Goal: Information Seeking & Learning: Learn about a topic

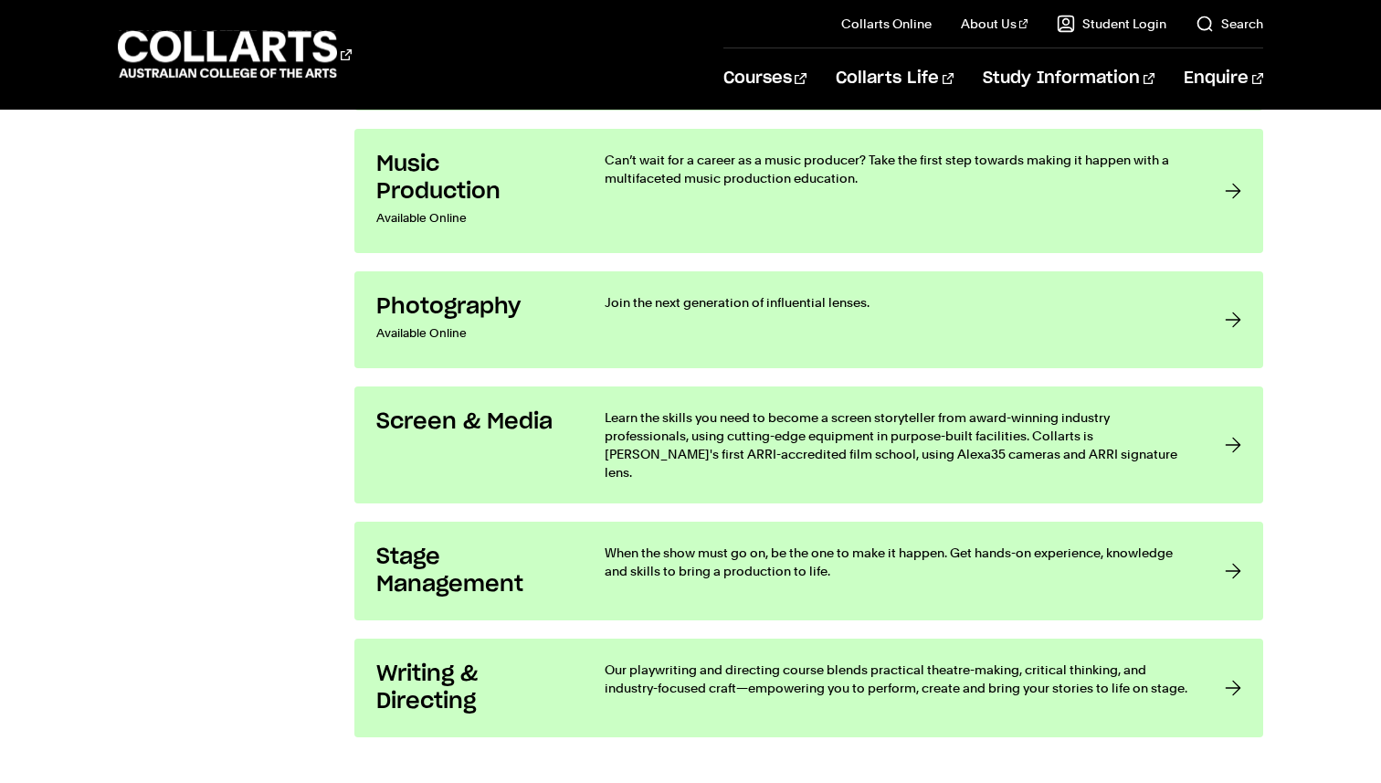
scroll to position [3892, 0]
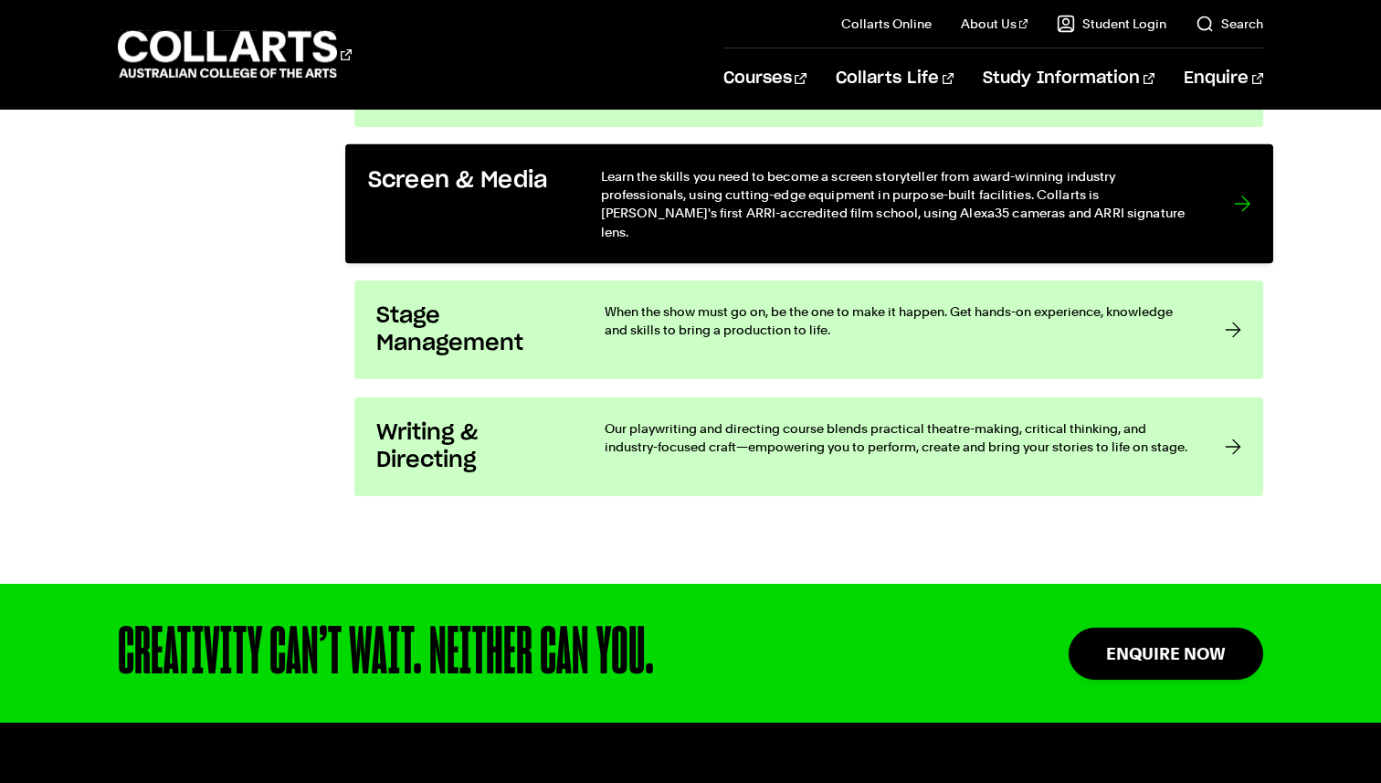
click at [543, 194] on h3 "Screen & Media" at bounding box center [464, 180] width 195 height 28
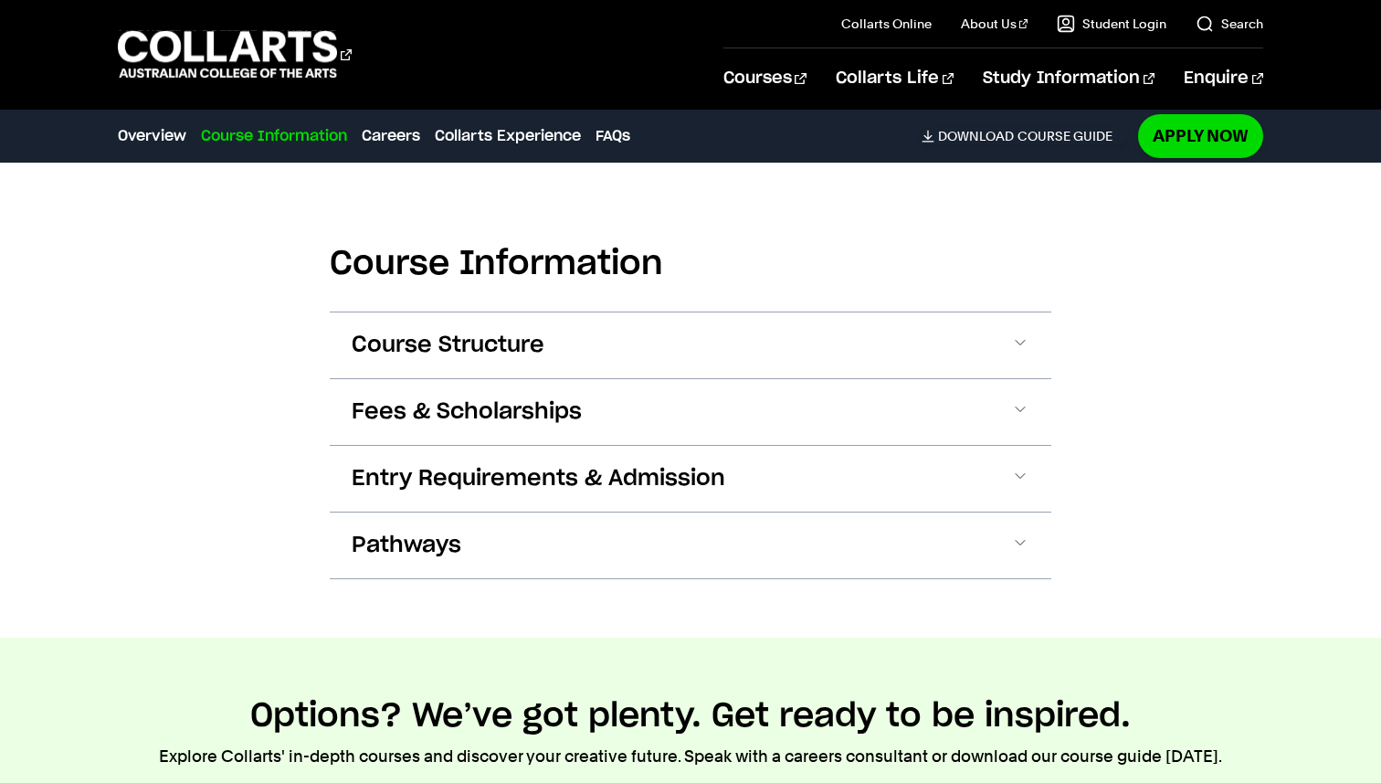
scroll to position [1719, 0]
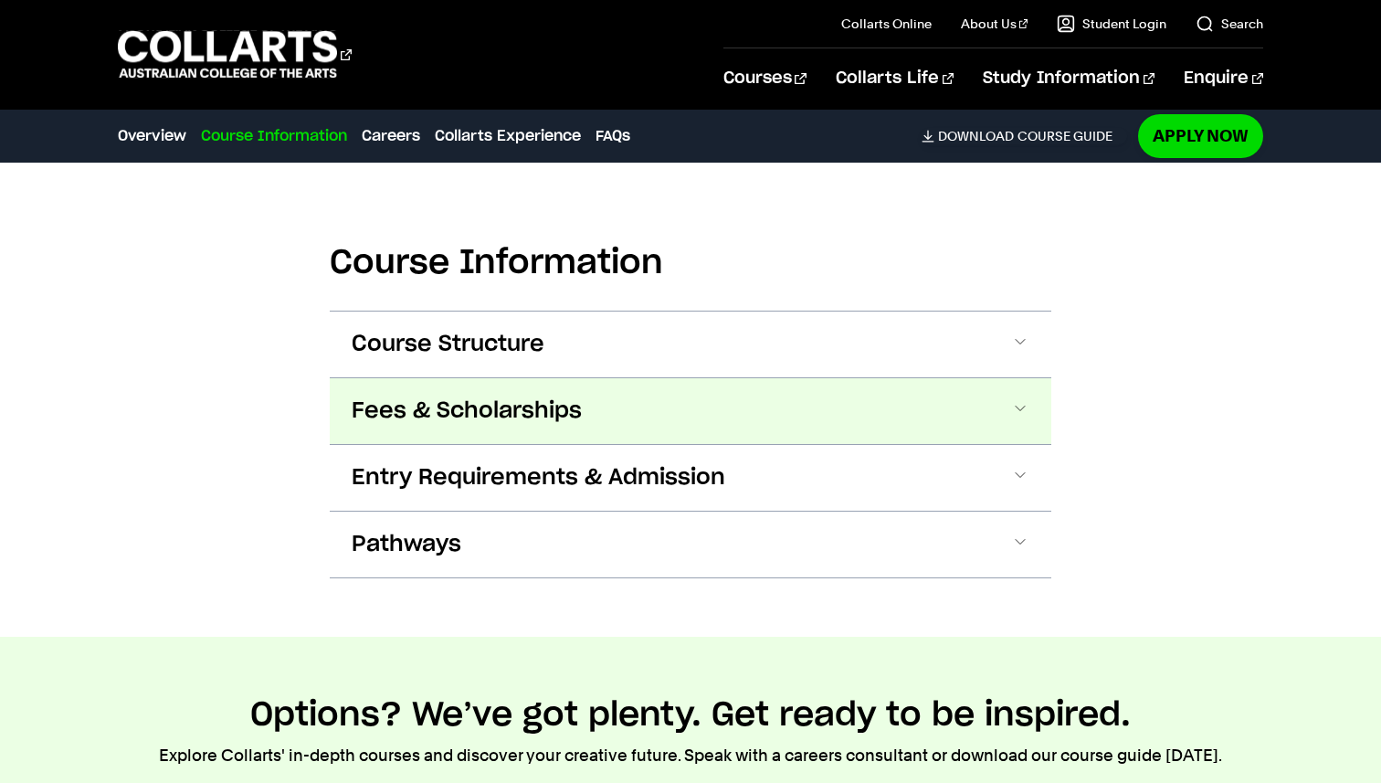
click at [469, 410] on span "Fees & Scholarships" at bounding box center [467, 410] width 230 height 29
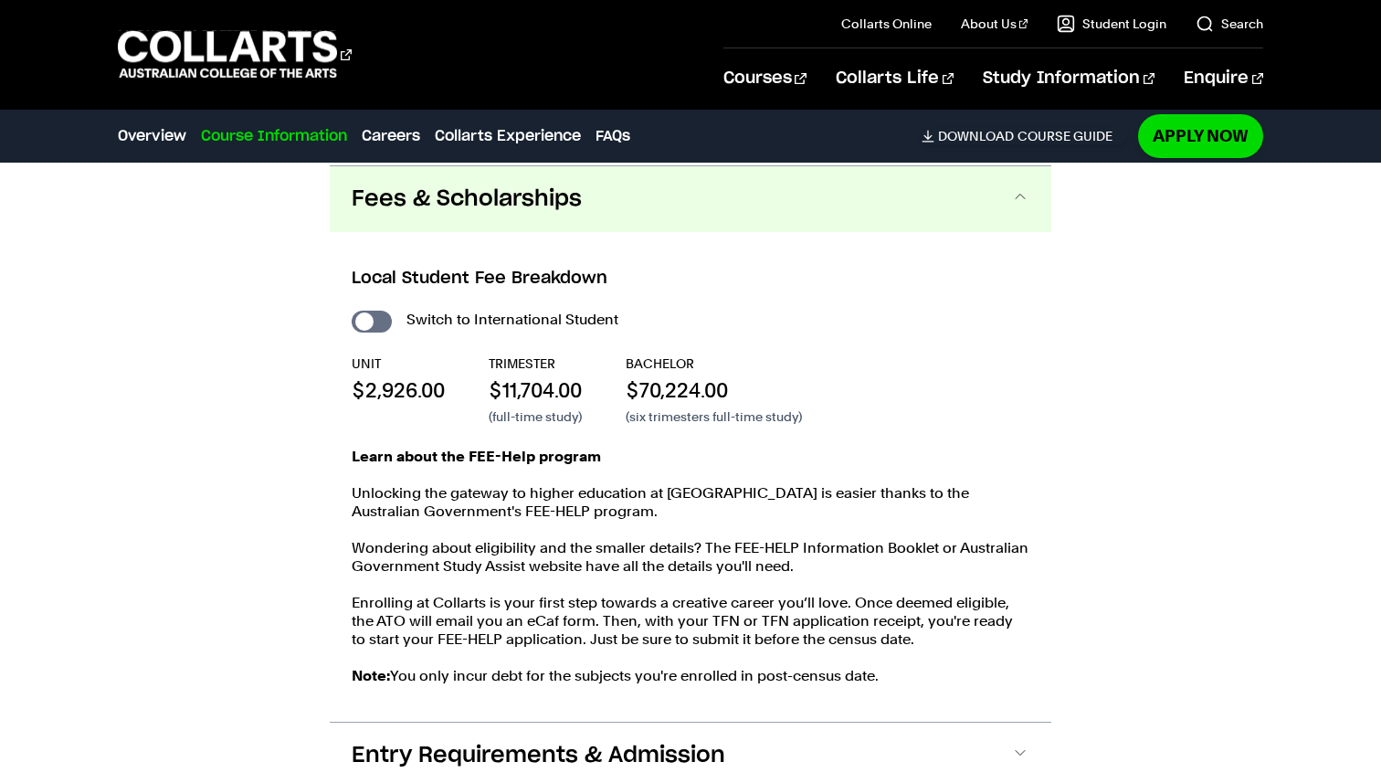
scroll to position [1932, 0]
click at [370, 327] on input "International Student" at bounding box center [372, 321] width 40 height 22
checkbox input "true"
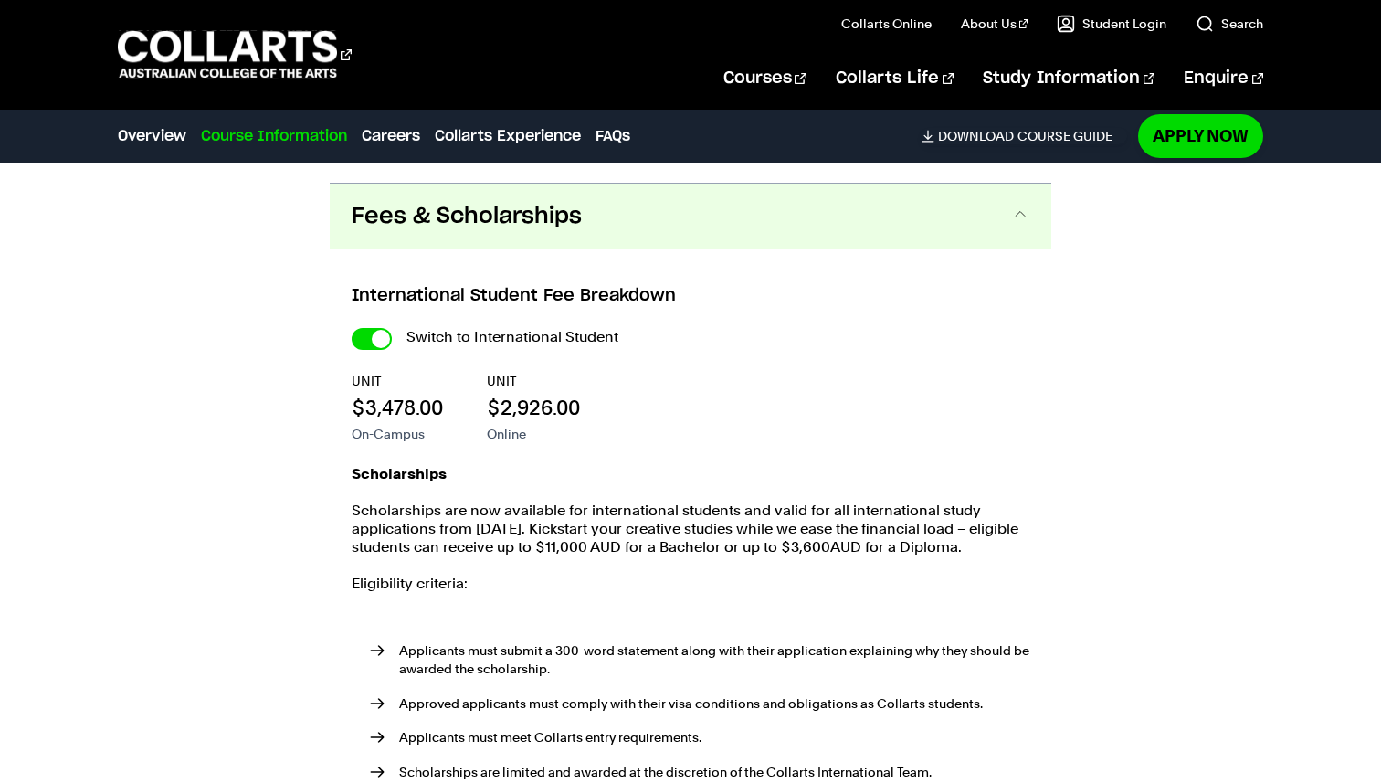
click at [0, 0] on input "International Student" at bounding box center [0, 0] width 0 height 0
checkbox input "false"
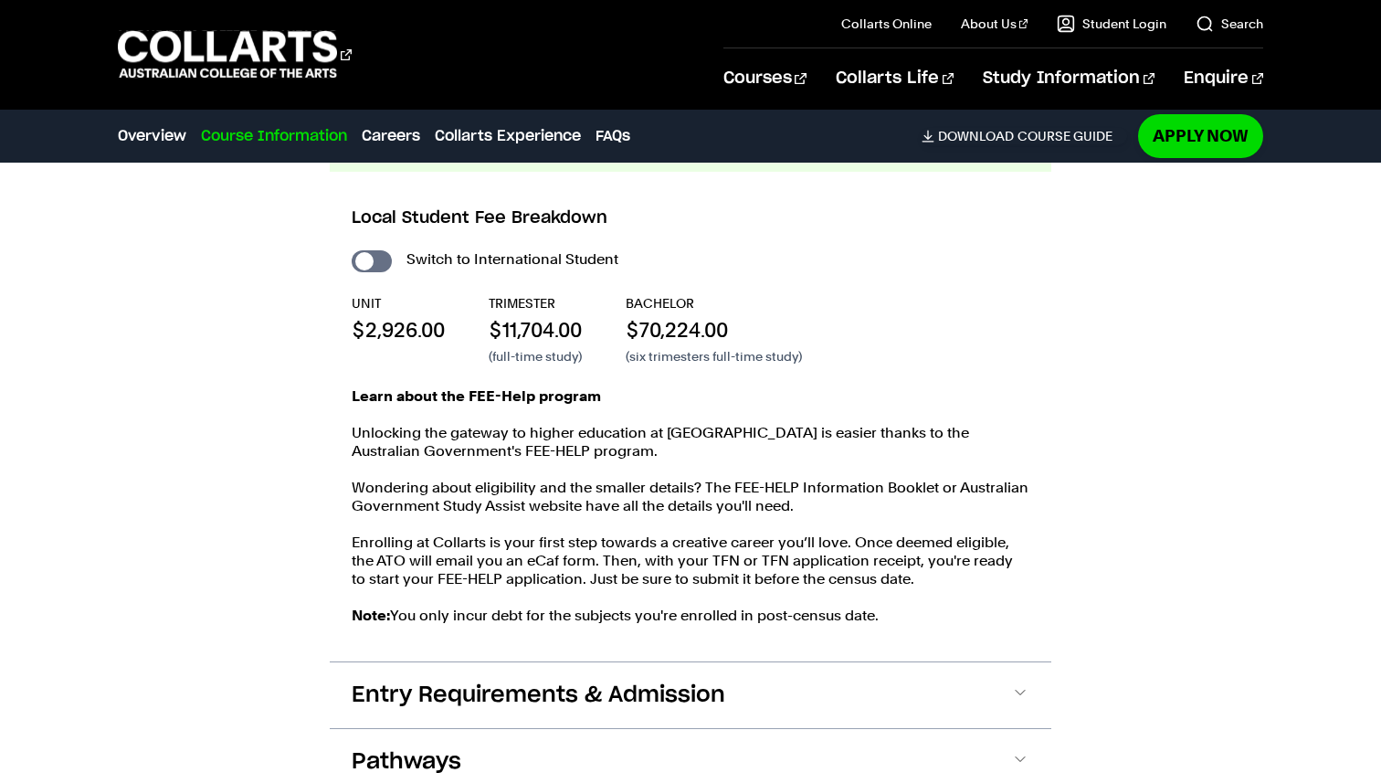
scroll to position [1984, 0]
